Goal: Communication & Community: Answer question/provide support

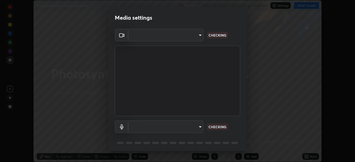
scroll to position [20, 0]
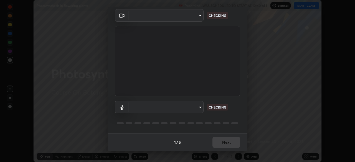
type input "f998bc4046c61b158ae604da705546672abda0c1808058386527230685057052"
click at [194, 106] on body "Erase all Photosynthesis in flowering plants Recording WAS SCHEDULED TO START A…" at bounding box center [177, 81] width 355 height 162
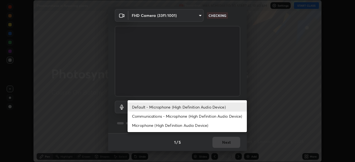
click at [182, 116] on li "Communications - Microphone (High Definition Audio Device)" at bounding box center [187, 116] width 119 height 9
type input "communications"
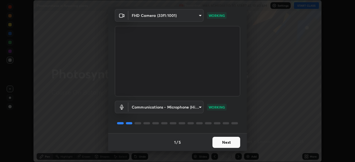
click at [224, 140] on button "Next" at bounding box center [227, 142] width 28 height 11
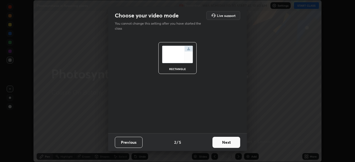
click at [228, 144] on button "Next" at bounding box center [227, 142] width 28 height 11
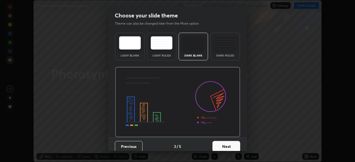
click at [234, 148] on button "Next" at bounding box center [227, 146] width 28 height 11
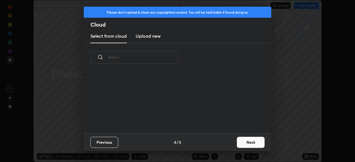
click at [252, 147] on button "Next" at bounding box center [251, 142] width 28 height 11
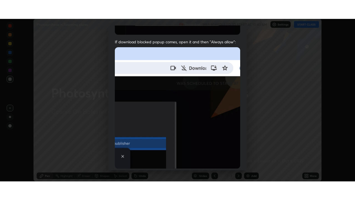
scroll to position [133, 0]
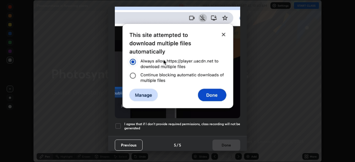
click at [122, 123] on div "I agree that if I don't provide required permissions, class recording will not …" at bounding box center [177, 126] width 125 height 7
click at [221, 146] on button "Done" at bounding box center [227, 145] width 28 height 11
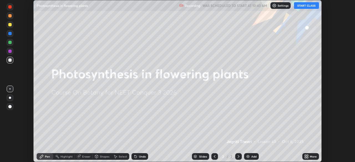
click at [304, 8] on button "START CLASS" at bounding box center [306, 5] width 25 height 7
click at [306, 154] on div "More" at bounding box center [310, 156] width 17 height 7
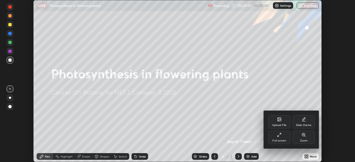
click at [283, 137] on div "Full screen" at bounding box center [279, 137] width 22 height 13
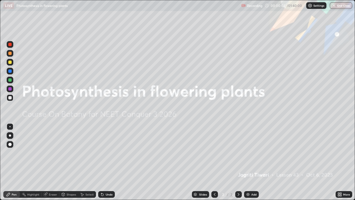
scroll to position [200, 355]
click at [249, 162] on img at bounding box center [248, 194] width 4 height 4
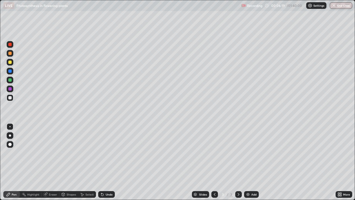
click at [10, 64] on div at bounding box center [9, 61] width 3 height 3
click at [10, 89] on div at bounding box center [9, 88] width 3 height 3
click at [250, 162] on div "Add" at bounding box center [251, 194] width 15 height 7
click at [215, 162] on icon at bounding box center [215, 194] width 4 height 4
click at [241, 162] on div at bounding box center [238, 194] width 7 height 7
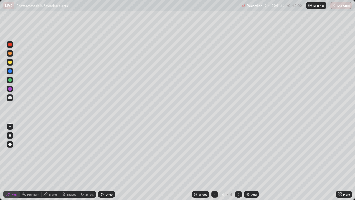
click at [11, 97] on div at bounding box center [9, 97] width 3 height 3
click at [214, 162] on icon at bounding box center [215, 194] width 4 height 4
click at [239, 162] on icon at bounding box center [238, 194] width 4 height 4
click at [214, 162] on icon at bounding box center [215, 194] width 4 height 4
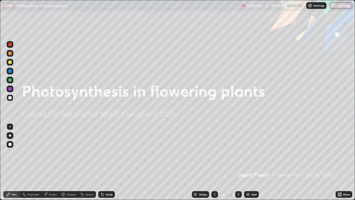
click at [238, 162] on icon at bounding box center [238, 194] width 4 height 4
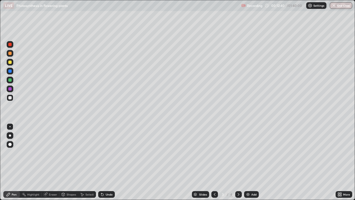
click at [238, 162] on icon at bounding box center [238, 194] width 4 height 4
click at [214, 162] on icon at bounding box center [215, 194] width 4 height 4
click at [241, 162] on div at bounding box center [238, 194] width 7 height 7
click at [51, 162] on div "Eraser" at bounding box center [53, 194] width 8 height 3
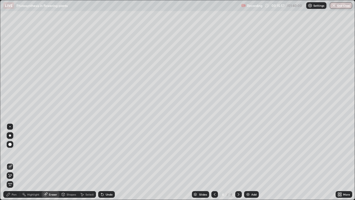
click at [16, 162] on div "Pen" at bounding box center [14, 194] width 5 height 3
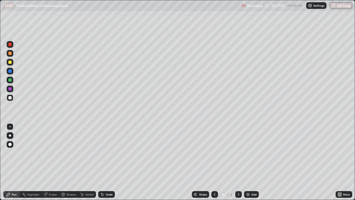
click at [250, 162] on div "Add" at bounding box center [251, 194] width 15 height 7
click at [10, 80] on div at bounding box center [9, 79] width 3 height 3
click at [254, 162] on div "Add" at bounding box center [251, 194] width 15 height 7
click at [10, 54] on div at bounding box center [9, 53] width 3 height 3
click at [10, 98] on div at bounding box center [9, 97] width 3 height 3
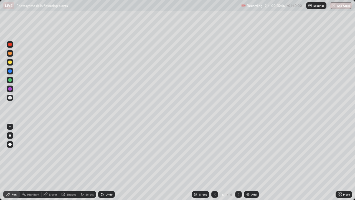
click at [10, 79] on div at bounding box center [9, 79] width 3 height 3
click at [63, 162] on icon at bounding box center [63, 195] width 0 height 2
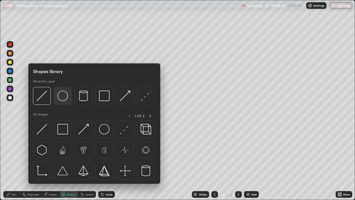
click at [62, 98] on img at bounding box center [62, 95] width 11 height 11
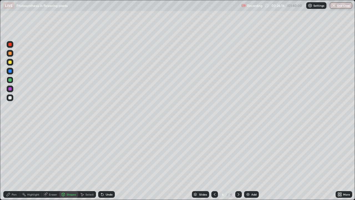
click at [11, 45] on div at bounding box center [9, 44] width 3 height 3
click at [11, 97] on div at bounding box center [9, 97] width 3 height 3
click at [110, 162] on div "Undo" at bounding box center [109, 194] width 7 height 3
click at [12, 162] on div "Pen" at bounding box center [11, 194] width 17 height 7
click at [10, 64] on div at bounding box center [10, 62] width 7 height 7
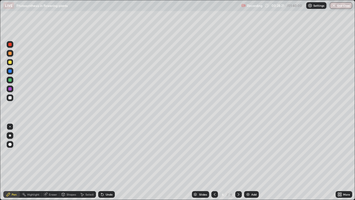
click at [10, 71] on div at bounding box center [9, 70] width 3 height 3
click at [11, 99] on div at bounding box center [9, 97] width 3 height 3
click at [247, 162] on img at bounding box center [248, 194] width 4 height 4
click at [10, 80] on div at bounding box center [9, 79] width 3 height 3
click at [9, 72] on div at bounding box center [9, 70] width 3 height 3
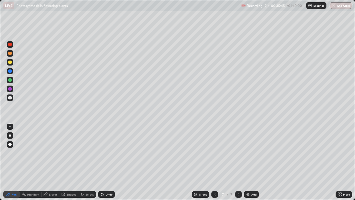
click at [9, 100] on div at bounding box center [10, 97] width 7 height 7
click at [11, 62] on div at bounding box center [9, 61] width 3 height 3
click at [214, 162] on icon at bounding box center [215, 194] width 4 height 4
click at [12, 98] on div at bounding box center [10, 97] width 7 height 7
click at [239, 162] on icon at bounding box center [238, 194] width 4 height 4
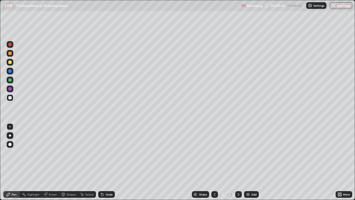
click at [246, 162] on img at bounding box center [248, 194] width 4 height 4
click at [13, 80] on div at bounding box center [10, 80] width 7 height 7
click at [67, 162] on div "Shapes" at bounding box center [71, 194] width 9 height 3
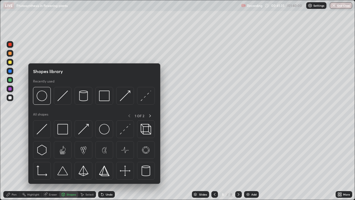
click at [11, 98] on div at bounding box center [9, 97] width 3 height 3
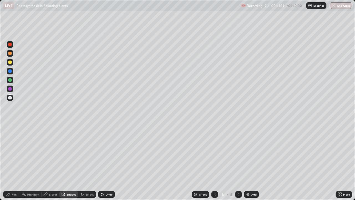
click at [109, 162] on div "Undo" at bounding box center [109, 194] width 7 height 3
click at [12, 162] on div "Pen" at bounding box center [11, 194] width 17 height 7
click at [11, 71] on div at bounding box center [9, 70] width 3 height 3
click at [11, 98] on div at bounding box center [9, 97] width 3 height 3
click at [254, 162] on div "Add" at bounding box center [251, 194] width 15 height 7
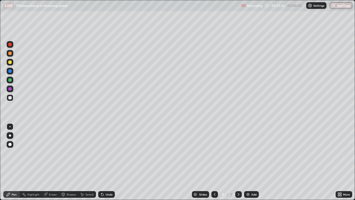
click at [52, 162] on div "Eraser" at bounding box center [51, 194] width 18 height 7
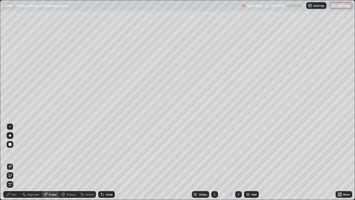
click at [13, 162] on div "Pen" at bounding box center [11, 194] width 17 height 7
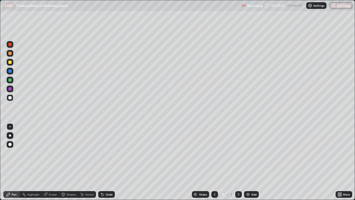
click at [70, 162] on div "Shapes" at bounding box center [71, 194] width 9 height 3
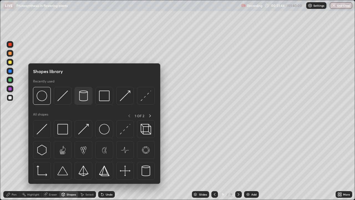
click at [85, 99] on img at bounding box center [83, 95] width 11 height 11
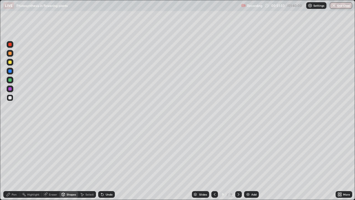
click at [65, 162] on icon at bounding box center [63, 194] width 4 height 4
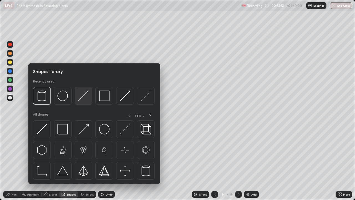
click at [84, 99] on img at bounding box center [83, 95] width 11 height 11
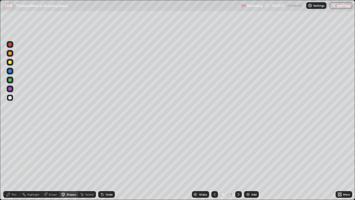
click at [48, 162] on div "Eraser" at bounding box center [51, 194] width 18 height 7
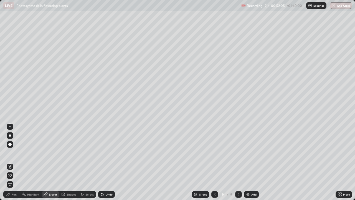
click at [17, 162] on div "Pen" at bounding box center [11, 194] width 17 height 7
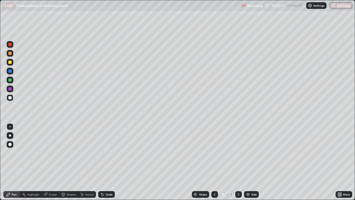
click at [67, 162] on div "Shapes" at bounding box center [71, 194] width 9 height 3
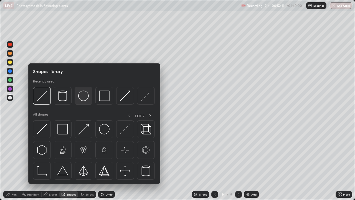
click at [84, 98] on img at bounding box center [83, 95] width 11 height 11
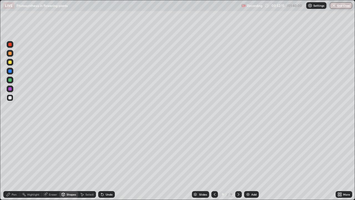
click at [105, 162] on div "Undo" at bounding box center [106, 194] width 17 height 7
click at [85, 162] on div "Select" at bounding box center [87, 194] width 18 height 7
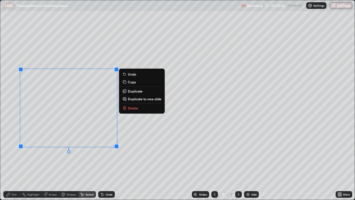
click at [137, 99] on p "Duplicate to new slide" at bounding box center [145, 99] width 34 height 4
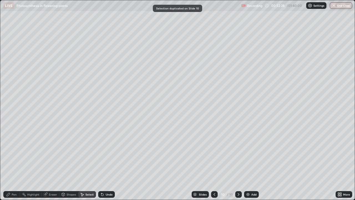
click at [214, 162] on icon at bounding box center [214, 194] width 4 height 4
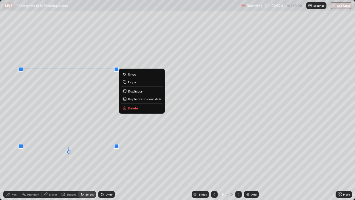
click at [134, 91] on p "Duplicate" at bounding box center [135, 91] width 15 height 4
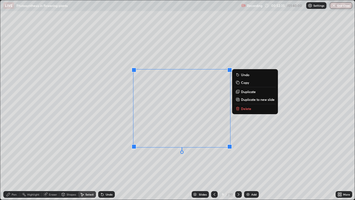
click at [169, 160] on div "0 ° Undo Copy Duplicate Duplicate to new slide Delete" at bounding box center [177, 99] width 355 height 199
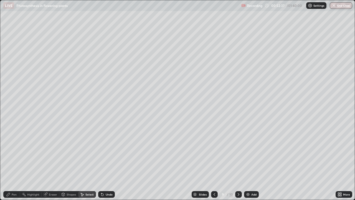
click at [15, 162] on div "Pen" at bounding box center [14, 194] width 5 height 3
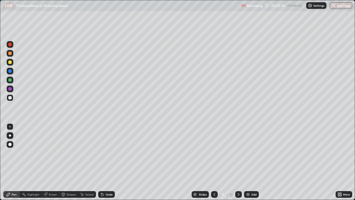
click at [8, 59] on div at bounding box center [10, 62] width 7 height 7
click at [106, 162] on div "Undo" at bounding box center [109, 194] width 7 height 3
click at [108, 162] on div "Undo" at bounding box center [109, 194] width 7 height 3
click at [238, 162] on icon at bounding box center [238, 194] width 4 height 4
click at [106, 162] on div "Undo" at bounding box center [109, 194] width 7 height 3
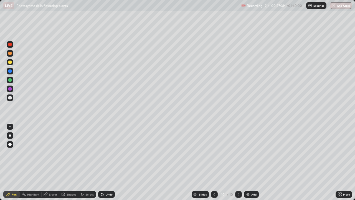
click at [9, 53] on div at bounding box center [9, 53] width 3 height 3
click at [9, 80] on div at bounding box center [9, 79] width 3 height 3
click at [107, 162] on div "Undo" at bounding box center [106, 194] width 17 height 7
click at [68, 162] on div "Shapes" at bounding box center [68, 194] width 19 height 7
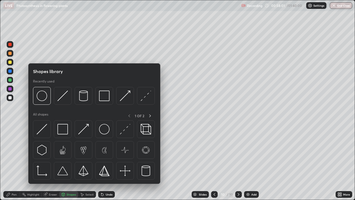
click at [84, 162] on div "Select" at bounding box center [87, 194] width 18 height 7
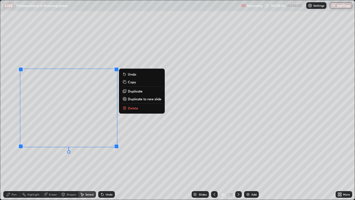
click at [138, 91] on p "Duplicate" at bounding box center [135, 91] width 15 height 4
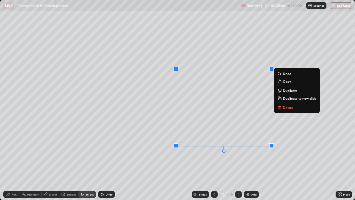
click at [156, 162] on div "0 ° Undo Copy Duplicate Duplicate to new slide Delete" at bounding box center [177, 99] width 355 height 199
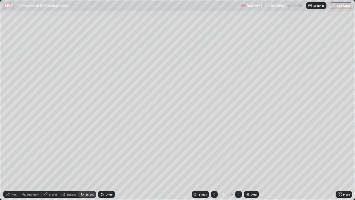
click at [12, 162] on div "Pen" at bounding box center [11, 194] width 17 height 7
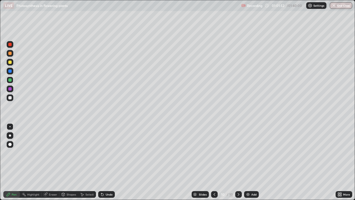
click at [83, 162] on icon at bounding box center [82, 194] width 4 height 4
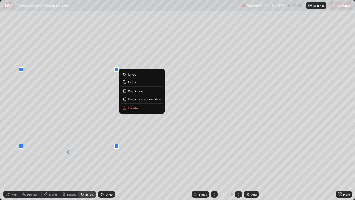
click at [139, 99] on p "Duplicate to new slide" at bounding box center [145, 99] width 34 height 4
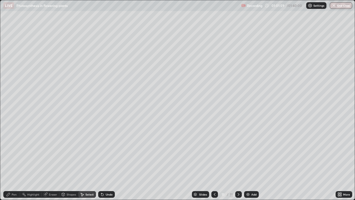
click at [52, 162] on div "Eraser" at bounding box center [53, 194] width 8 height 3
click at [14, 162] on div "Pen" at bounding box center [14, 194] width 5 height 3
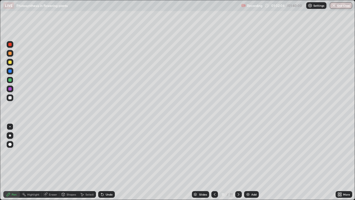
click at [9, 99] on div at bounding box center [9, 97] width 3 height 3
click at [87, 162] on div "Select" at bounding box center [89, 194] width 8 height 3
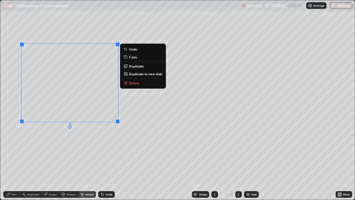
click at [10, 162] on icon at bounding box center [8, 194] width 3 height 3
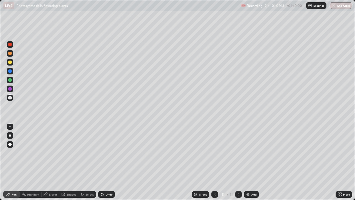
click at [9, 63] on div at bounding box center [9, 61] width 3 height 3
click at [88, 162] on div "Select" at bounding box center [89, 194] width 8 height 3
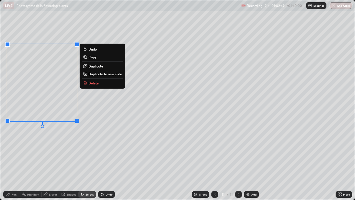
click at [95, 66] on p "Duplicate" at bounding box center [96, 66] width 15 height 4
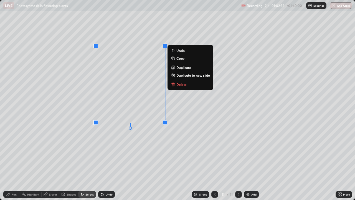
click at [184, 68] on p "Duplicate" at bounding box center [183, 67] width 15 height 4
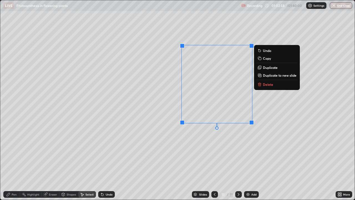
click at [270, 68] on p "Duplicate" at bounding box center [270, 67] width 15 height 4
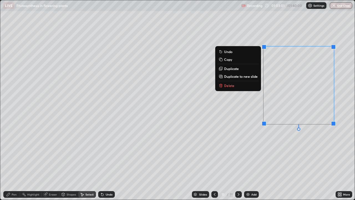
click at [266, 158] on div "0 ° Undo Copy Duplicate Duplicate to new slide Delete" at bounding box center [177, 99] width 355 height 199
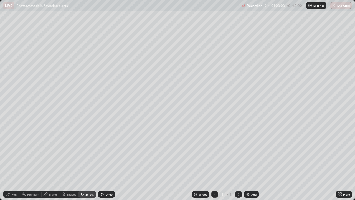
click at [12, 162] on div "Pen" at bounding box center [14, 194] width 5 height 3
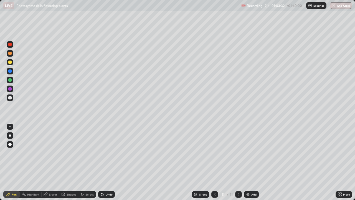
click at [9, 96] on div at bounding box center [9, 97] width 3 height 3
click at [49, 162] on div "Eraser" at bounding box center [53, 194] width 8 height 3
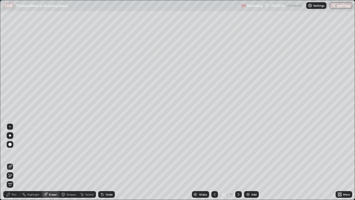
click at [13, 162] on div "Pen" at bounding box center [14, 194] width 5 height 3
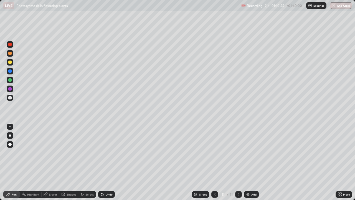
click at [251, 162] on div "Add" at bounding box center [251, 194] width 15 height 7
click at [68, 162] on div "Shapes" at bounding box center [71, 194] width 9 height 3
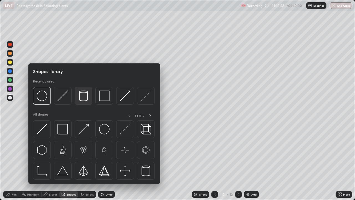
click at [83, 95] on img at bounding box center [83, 95] width 11 height 11
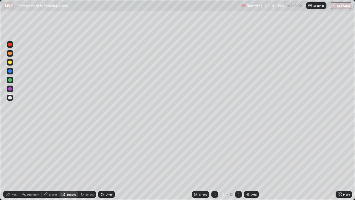
click at [65, 162] on icon at bounding box center [63, 194] width 4 height 4
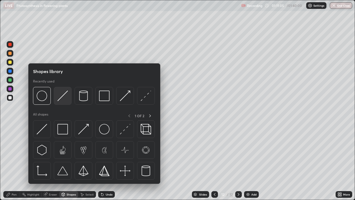
click at [62, 97] on img at bounding box center [62, 95] width 11 height 11
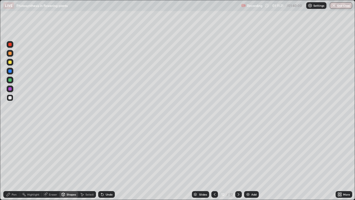
click at [12, 162] on div "Pen" at bounding box center [14, 194] width 5 height 3
click at [10, 81] on div at bounding box center [9, 79] width 3 height 3
click at [67, 162] on div "Shapes" at bounding box center [71, 194] width 9 height 3
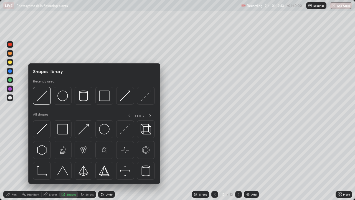
click at [88, 162] on div "Select" at bounding box center [89, 194] width 8 height 3
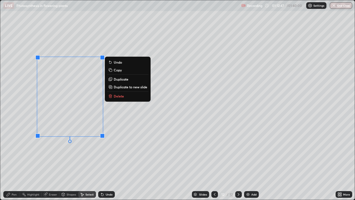
click at [123, 79] on p "Duplicate" at bounding box center [121, 79] width 15 height 4
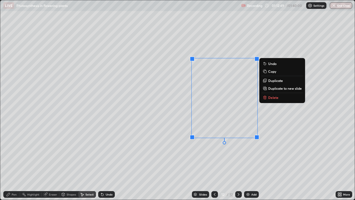
click at [249, 162] on div "0 ° Undo Copy Duplicate Duplicate to new slide Delete" at bounding box center [177, 99] width 355 height 199
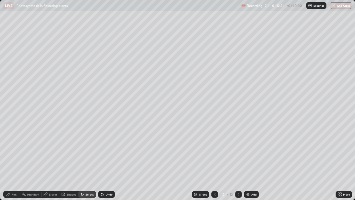
click at [11, 162] on div "Pen" at bounding box center [11, 194] width 17 height 7
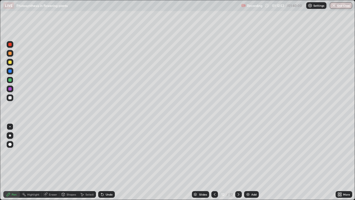
click at [7, 72] on div at bounding box center [10, 71] width 7 height 7
click at [11, 97] on div at bounding box center [9, 97] width 3 height 3
click at [9, 63] on div at bounding box center [9, 61] width 3 height 3
click at [10, 97] on div at bounding box center [9, 97] width 3 height 3
click at [11, 143] on div at bounding box center [9, 144] width 3 height 3
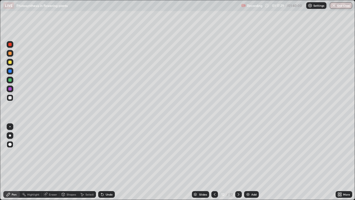
click at [253, 162] on div "Add" at bounding box center [251, 194] width 15 height 7
click at [10, 127] on div at bounding box center [9, 126] width 1 height 1
click at [250, 162] on div "Add" at bounding box center [251, 194] width 15 height 7
click at [9, 55] on div at bounding box center [10, 53] width 7 height 7
click at [70, 162] on div "Shapes" at bounding box center [71, 194] width 9 height 3
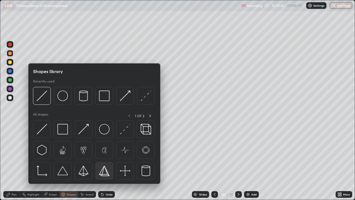
click at [104, 162] on img at bounding box center [104, 170] width 11 height 11
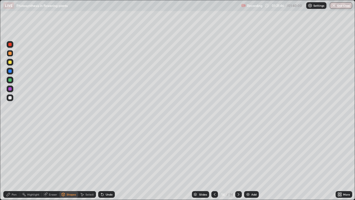
click at [107, 162] on div "Undo" at bounding box center [109, 194] width 7 height 3
click at [106, 162] on div "Undo" at bounding box center [106, 194] width 17 height 7
click at [14, 162] on div "Pen" at bounding box center [11, 194] width 17 height 7
click at [8, 99] on div at bounding box center [10, 97] width 7 height 7
click at [106, 162] on div "Undo" at bounding box center [109, 194] width 7 height 3
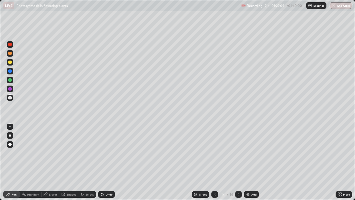
click at [106, 162] on div "Undo" at bounding box center [109, 194] width 7 height 3
click at [10, 79] on div at bounding box center [9, 79] width 3 height 3
click at [10, 54] on div at bounding box center [9, 53] width 3 height 3
click at [107, 162] on div "Undo" at bounding box center [106, 194] width 17 height 7
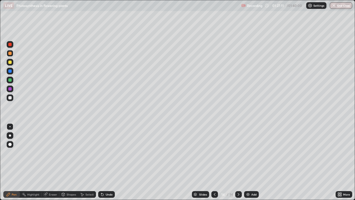
click at [10, 96] on div at bounding box center [9, 97] width 3 height 3
click at [10, 62] on div at bounding box center [9, 61] width 3 height 3
click at [109, 162] on div "Undo" at bounding box center [109, 194] width 7 height 3
click at [287, 162] on div "Slides 14 / 14 Add" at bounding box center [225, 194] width 221 height 11
click at [332, 162] on div "Slides 14 / 14 Add" at bounding box center [225, 194] width 221 height 11
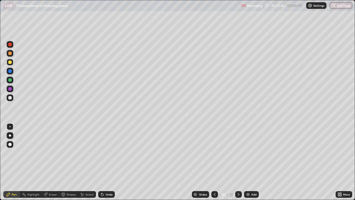
click at [247, 162] on img at bounding box center [248, 194] width 4 height 4
click at [10, 98] on div at bounding box center [9, 97] width 3 height 3
click at [9, 62] on div at bounding box center [9, 61] width 3 height 3
click at [51, 162] on div "Eraser" at bounding box center [51, 194] width 18 height 7
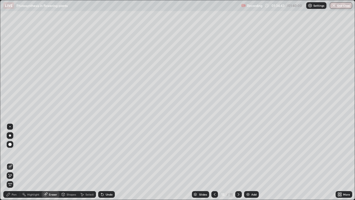
click at [15, 162] on div "Pen" at bounding box center [14, 194] width 5 height 3
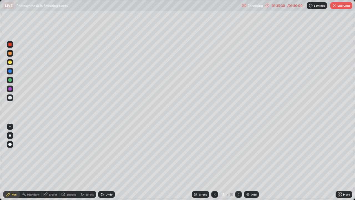
click at [11, 97] on div at bounding box center [9, 97] width 3 height 3
click at [341, 6] on button "End Class" at bounding box center [341, 5] width 22 height 7
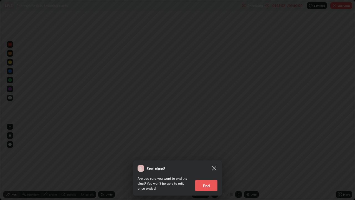
click at [211, 162] on button "End" at bounding box center [206, 185] width 22 height 11
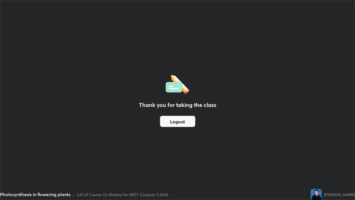
click at [183, 123] on button "Logout" at bounding box center [177, 121] width 35 height 11
click at [180, 122] on button "Logout" at bounding box center [177, 121] width 35 height 11
